Goal: Task Accomplishment & Management: Use online tool/utility

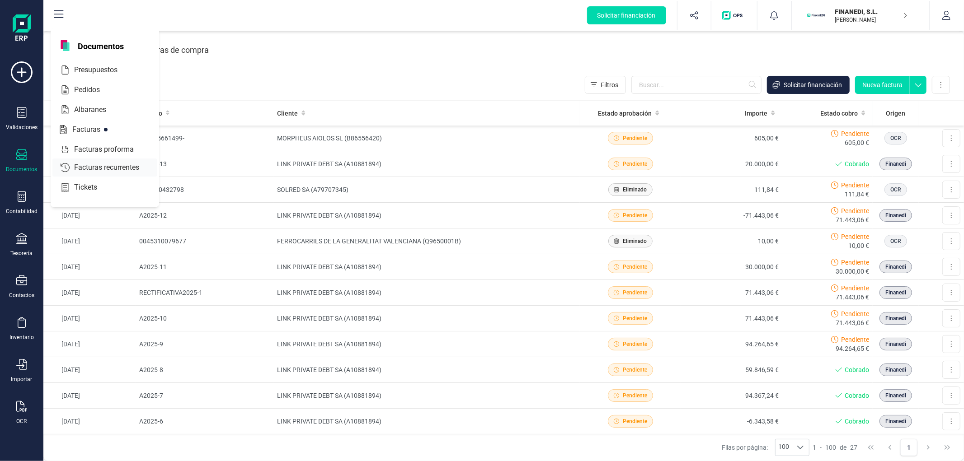
click at [87, 169] on span "Facturas recurrentes" at bounding box center [113, 167] width 85 height 11
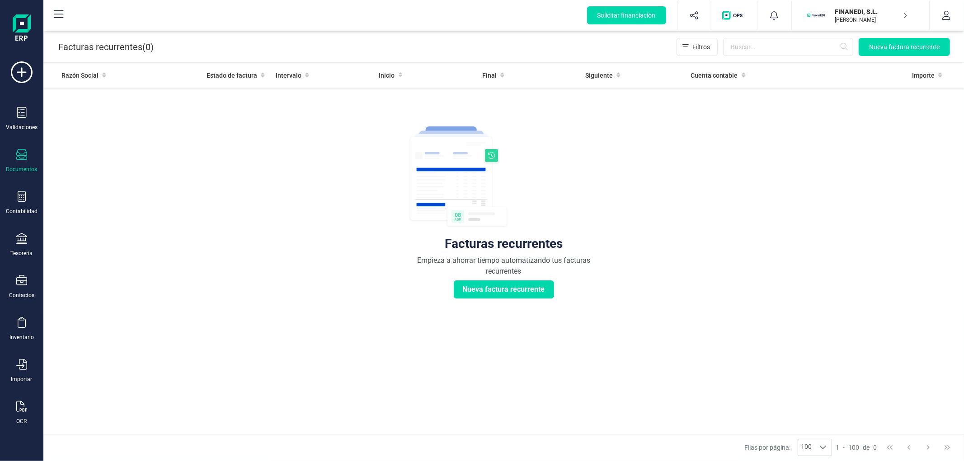
drag, startPoint x: 839, startPoint y: 14, endPoint x: 829, endPoint y: 70, distance: 56.9
click at [839, 16] on div "FINANEDI, [PERSON_NAME] DEVELOPER" at bounding box center [867, 15] width 70 height 20
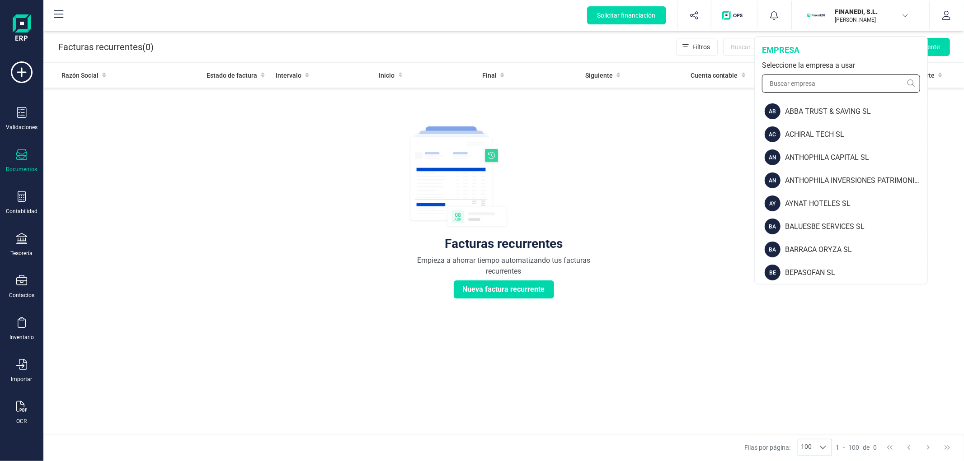
click at [830, 84] on input "text" at bounding box center [841, 84] width 158 height 18
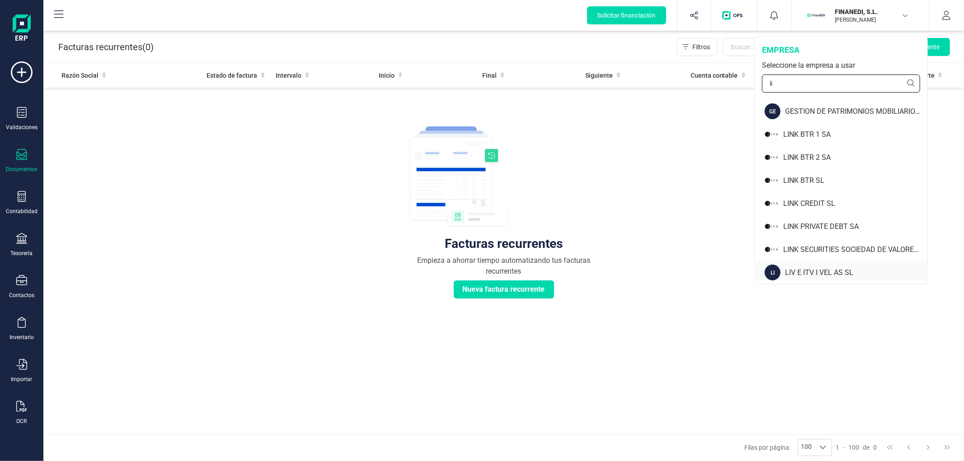
type input "li"
click at [807, 276] on div "LIV E ITV I VEL AS SL" at bounding box center [856, 273] width 142 height 11
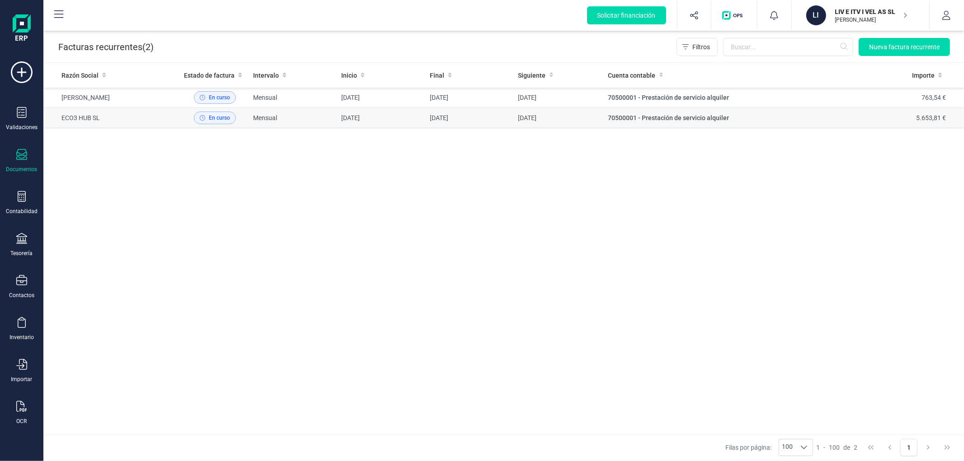
click at [338, 115] on td "Mensual" at bounding box center [293, 118] width 89 height 20
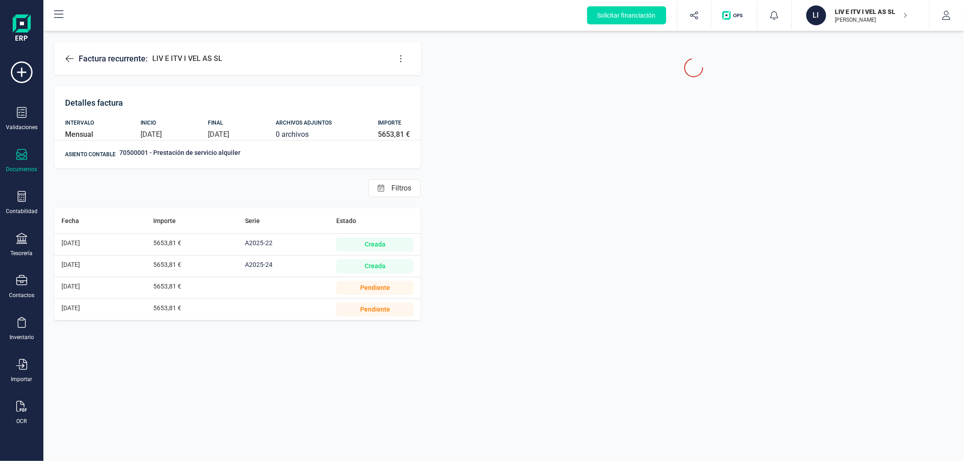
click at [69, 62] on icon at bounding box center [69, 58] width 9 height 9
